Goal: Find specific page/section

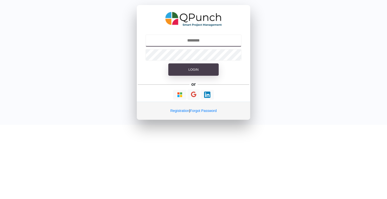
type input "**********"
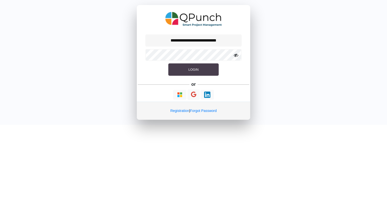
click at [188, 72] on button "Login" at bounding box center [193, 70] width 50 height 13
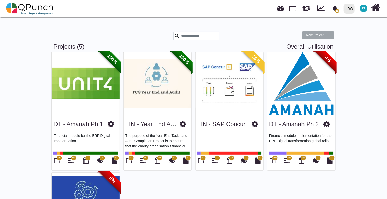
click at [299, 107] on img at bounding box center [301, 83] width 68 height 63
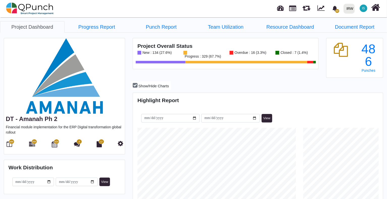
scroll to position [79, 83]
click at [33, 144] on icon at bounding box center [32, 144] width 6 height 6
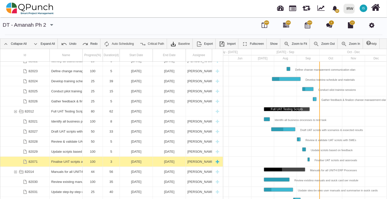
scroll to position [182, 0]
